Goal: Task Accomplishment & Management: Manage account settings

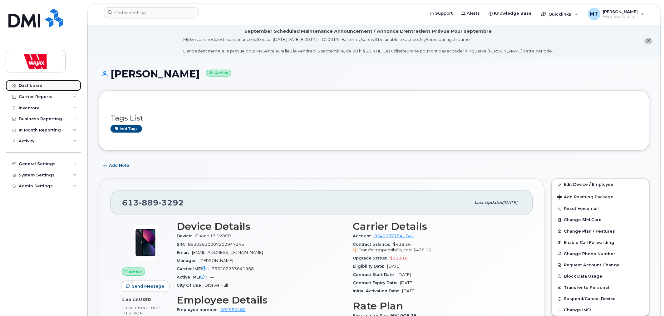
click at [37, 83] on div "Dashboard" at bounding box center [31, 85] width 24 height 5
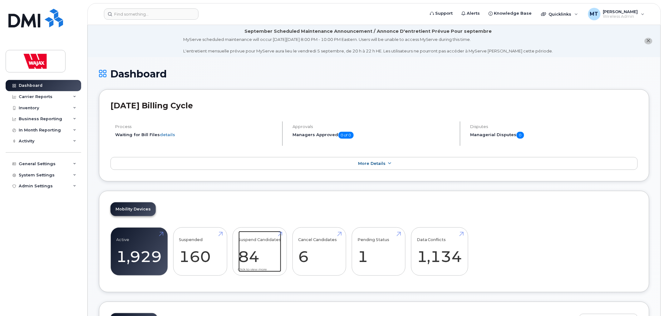
click at [272, 247] on link "Suspend Candidates 84" at bounding box center [259, 251] width 43 height 41
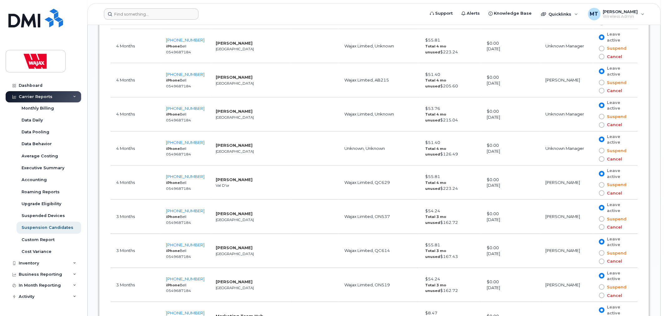
scroll to position [1387, 0]
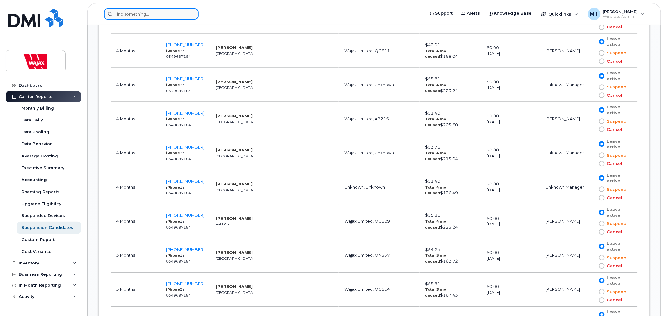
click at [160, 14] on input at bounding box center [151, 13] width 95 height 11
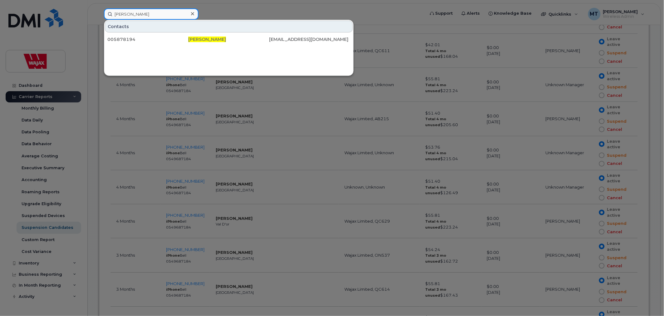
type input "Pascal Fortin"
click at [191, 10] on div "Pascal Fortin" at bounding box center [151, 13] width 95 height 11
click at [191, 11] on icon at bounding box center [192, 13] width 3 height 5
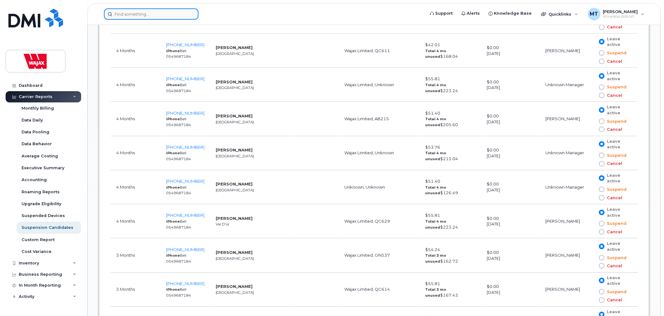
click at [183, 15] on input at bounding box center [151, 13] width 95 height 11
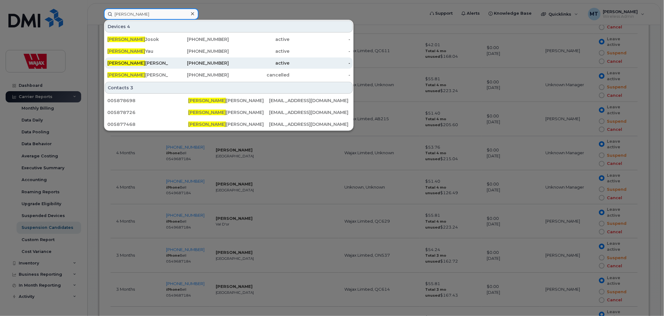
type input "lucas"
click at [192, 64] on div "709-682-0038" at bounding box center [198, 63] width 61 height 6
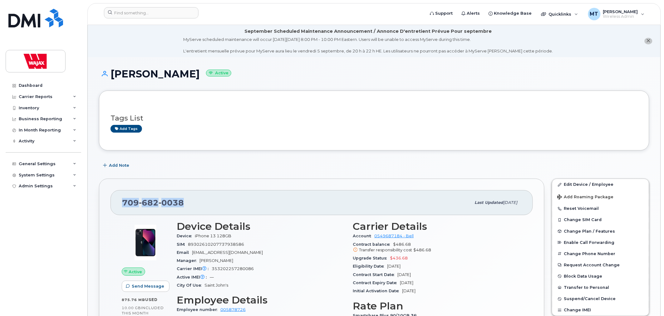
drag, startPoint x: 189, startPoint y: 183, endPoint x: 110, endPoint y: 181, distance: 79.0
click at [110, 181] on div "[PHONE_NUMBER] Last updated [DATE] Active Send Message 875.76 MB  used 10.00 GB…" at bounding box center [321, 301] width 445 height 245
copy span "709 682 0038"
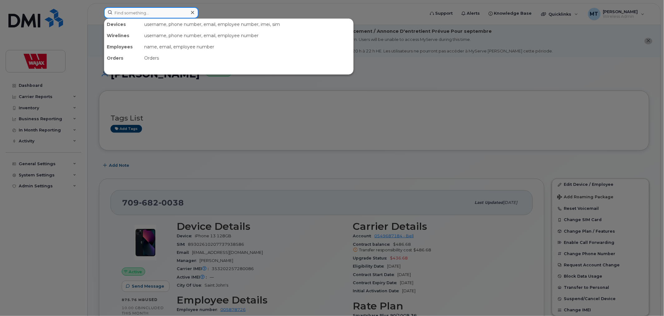
click at [180, 15] on input at bounding box center [151, 12] width 95 height 11
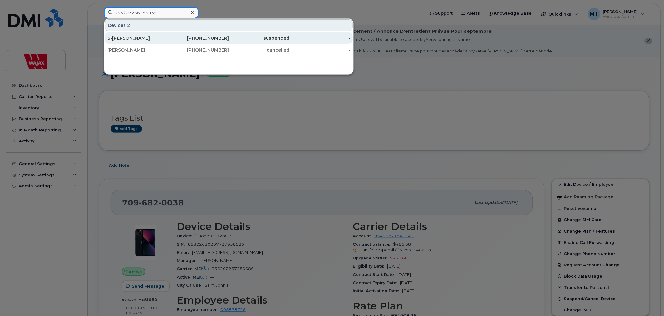
type input "353202256385035"
click at [229, 33] on div "[PHONE_NUMBER]" at bounding box center [259, 37] width 61 height 11
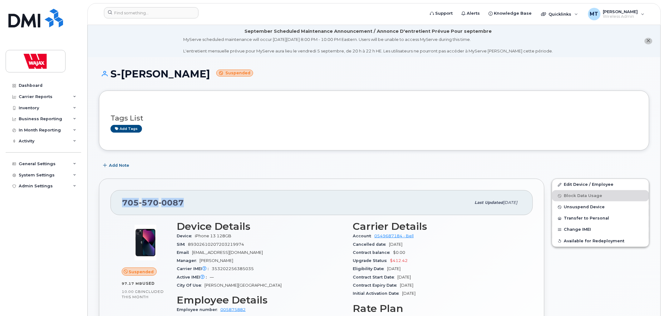
drag, startPoint x: 158, startPoint y: 197, endPoint x: 121, endPoint y: 195, distance: 36.5
click at [121, 195] on div "[PHONE_NUMBER] Last updated [DATE]" at bounding box center [321, 202] width 422 height 25
copy span "[PHONE_NUMBER]"
click at [184, 16] on input at bounding box center [151, 12] width 95 height 11
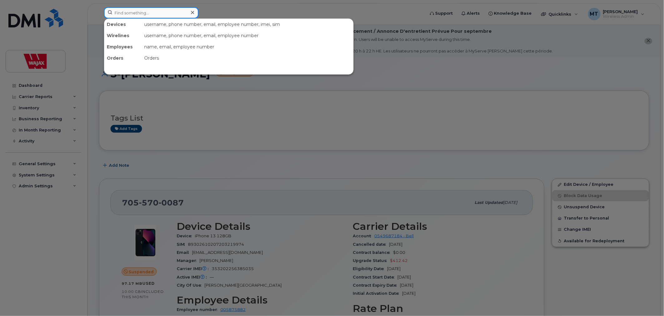
paste input "[PHONE_NUMBER]"
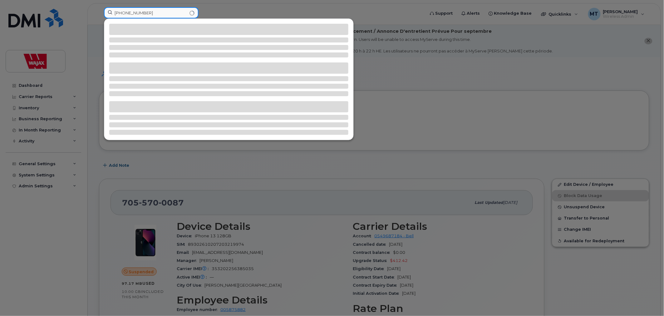
type input "[PHONE_NUMBER]"
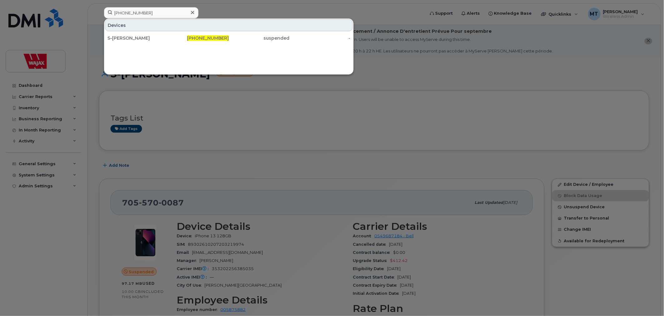
click at [474, 114] on div at bounding box center [332, 158] width 664 height 316
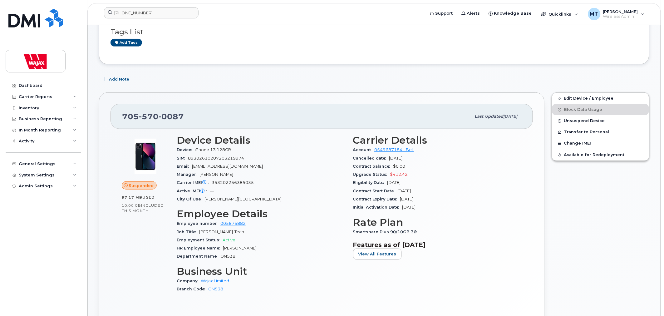
scroll to position [104, 0]
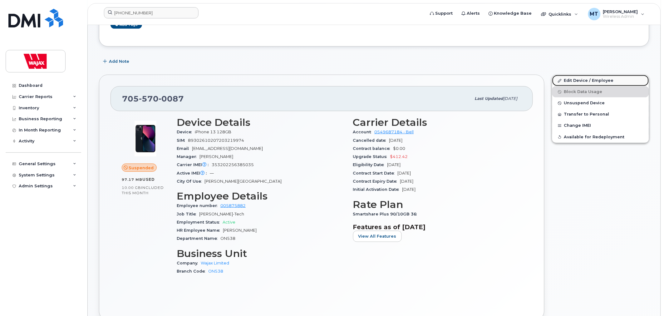
click at [600, 81] on link "Edit Device / Employee" at bounding box center [600, 80] width 97 height 11
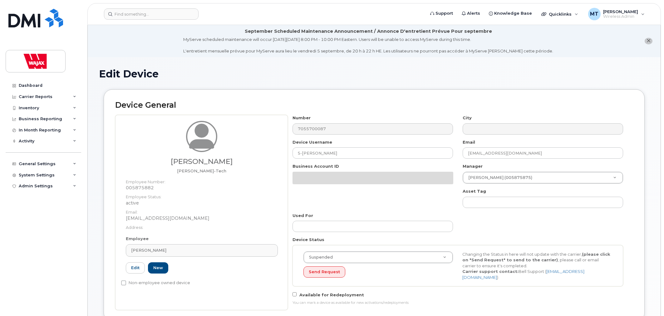
select select "23291732"
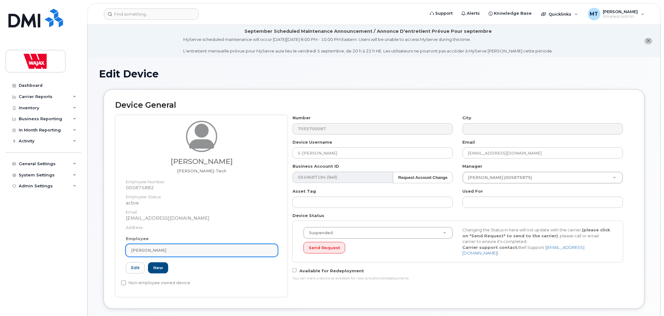
drag, startPoint x: 202, startPoint y: 249, endPoint x: 198, endPoint y: 251, distance: 4.8
click at [198, 251] on div "Carter Kasner" at bounding box center [201, 250] width 141 height 6
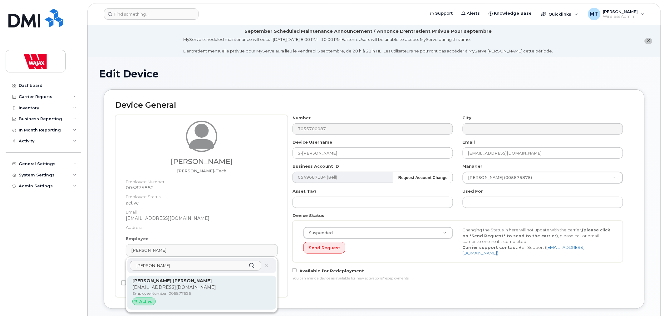
type input "kate Da"
click at [201, 287] on p "[EMAIL_ADDRESS][DOMAIN_NAME]" at bounding box center [201, 287] width 139 height 7
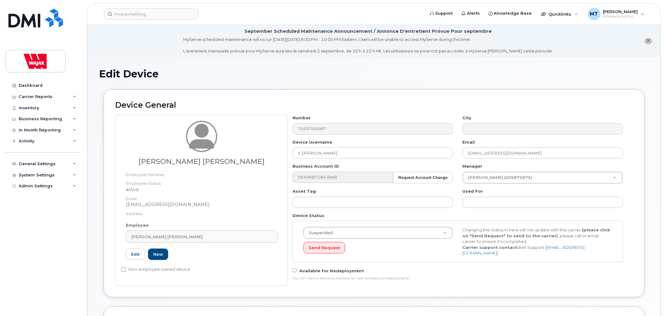
type input "005877525"
type input "[PERSON_NAME] [PERSON_NAME]"
type input "[EMAIL_ADDRESS][DOMAIN_NAME]"
type input "35622524"
drag, startPoint x: 169, startPoint y: 160, endPoint x: 240, endPoint y: 155, distance: 71.9
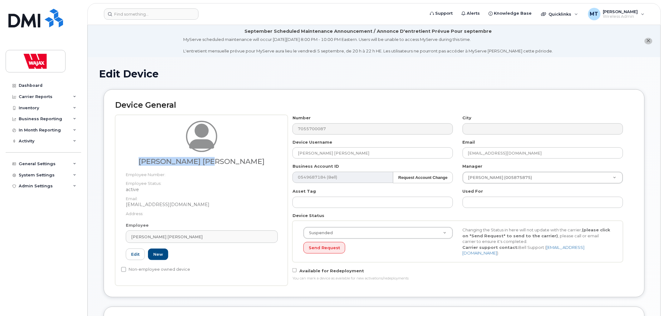
click at [240, 155] on div "[PERSON_NAME] [PERSON_NAME]" at bounding box center [202, 143] width 152 height 45
copy h3 "[PERSON_NAME] [PERSON_NAME]"
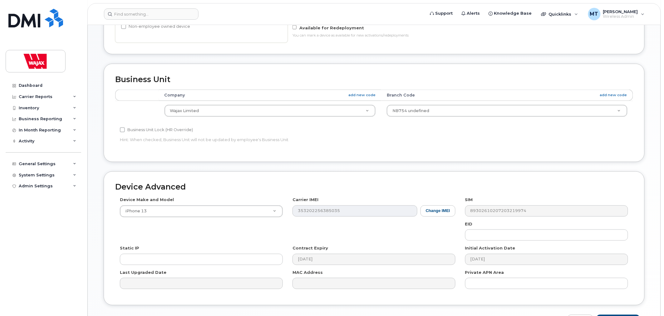
scroll to position [283, 0]
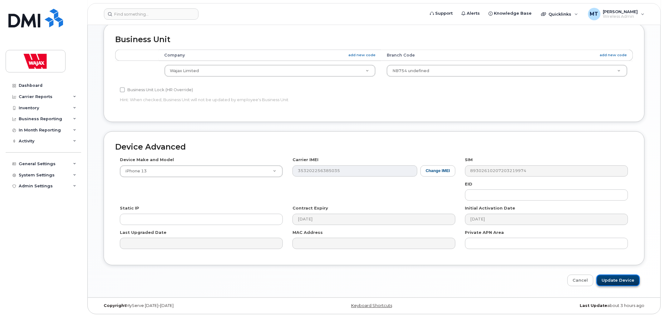
click at [607, 281] on input "Update Device" at bounding box center [617, 281] width 43 height 12
type input "Saving..."
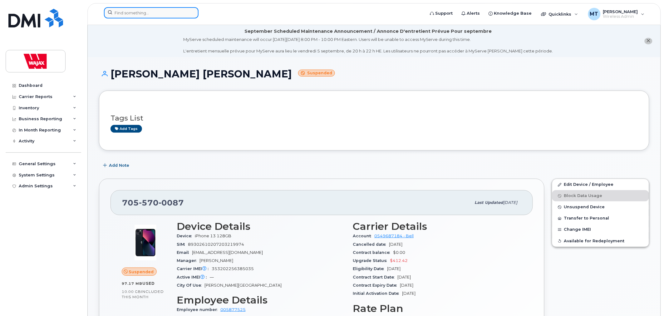
click at [166, 13] on input at bounding box center [151, 12] width 95 height 11
paste input "[PERSON_NAME]"
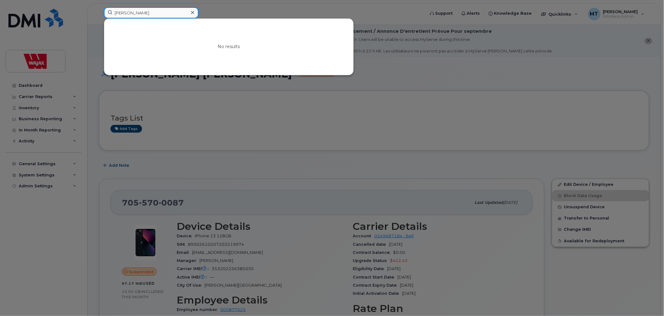
type input "[PERSON_NAME]"
click at [196, 12] on div at bounding box center [192, 12] width 9 height 9
